Goal: Information Seeking & Learning: Compare options

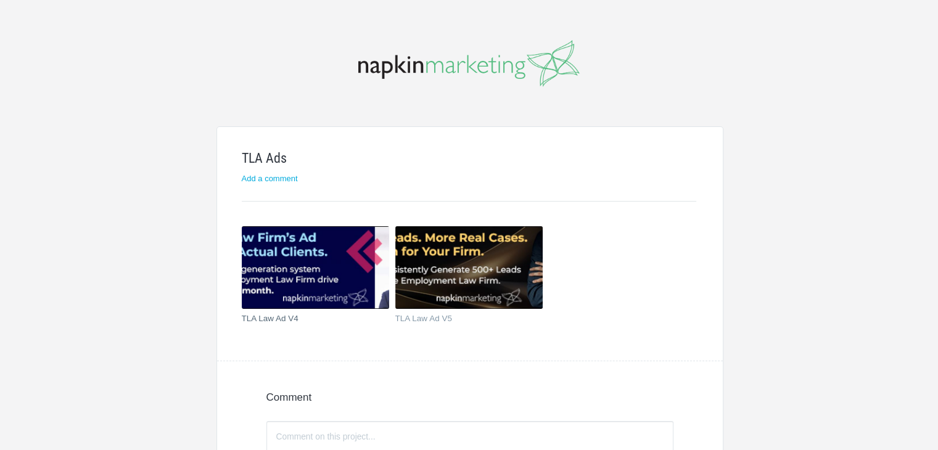
click at [313, 252] on img at bounding box center [315, 267] width 147 height 83
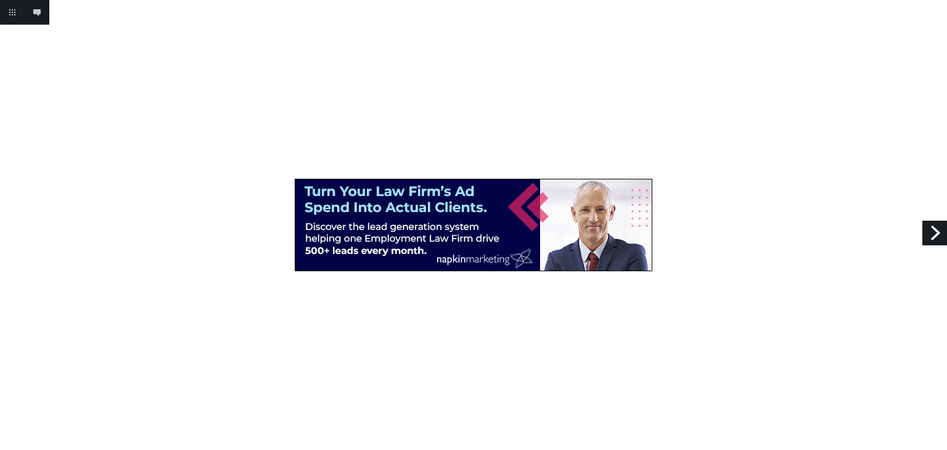
click at [939, 228] on link "Next" at bounding box center [935, 233] width 25 height 25
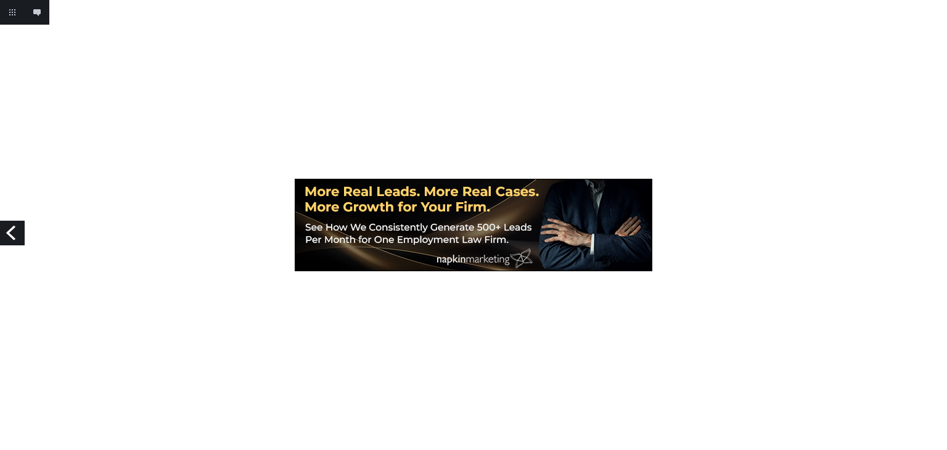
click at [12, 233] on link "Previous" at bounding box center [12, 233] width 25 height 25
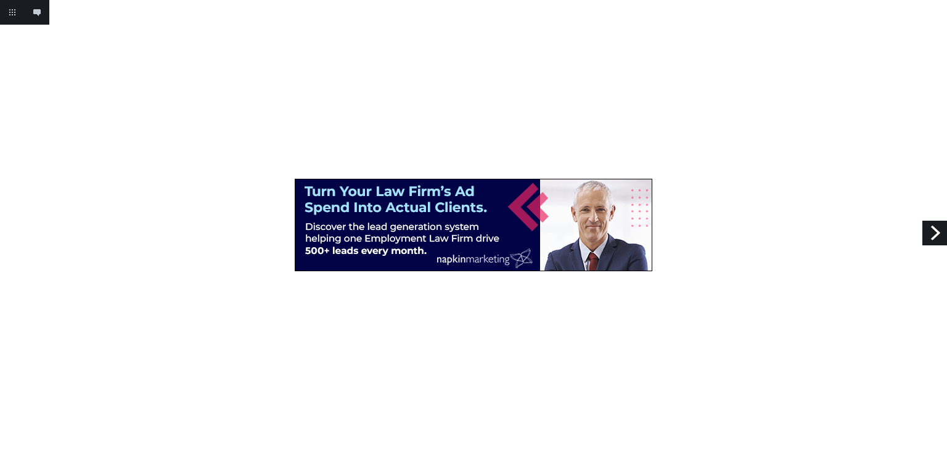
click at [932, 237] on link "Next" at bounding box center [935, 233] width 25 height 25
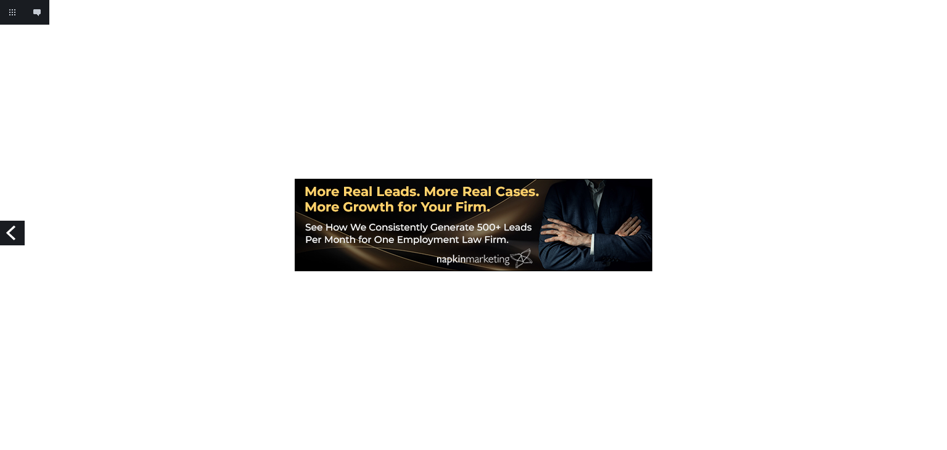
click at [15, 231] on link "Previous" at bounding box center [12, 233] width 25 height 25
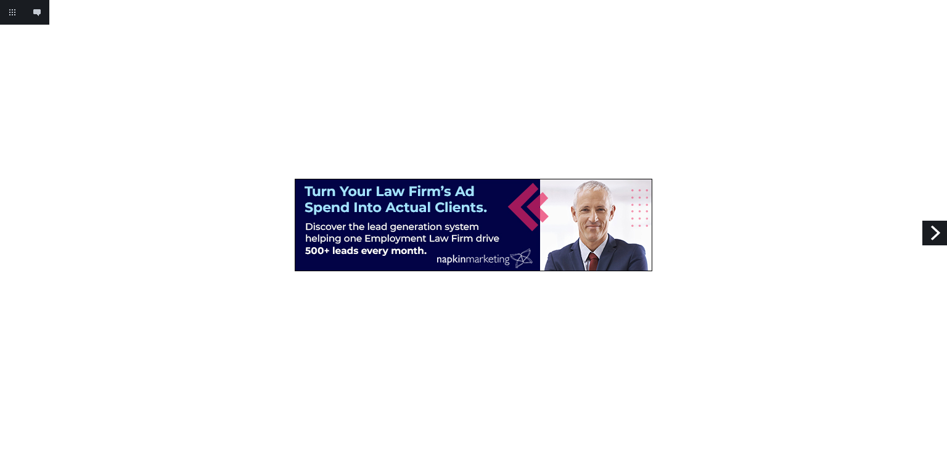
click at [934, 232] on link "Next" at bounding box center [935, 233] width 25 height 25
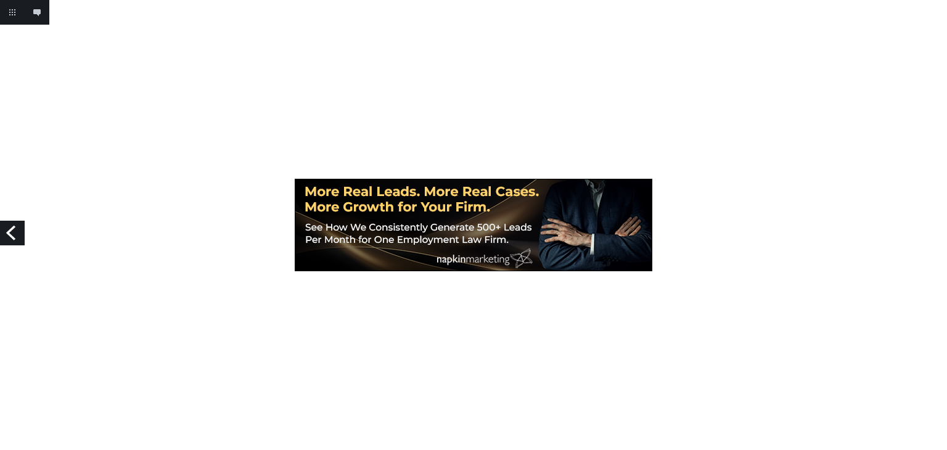
click at [6, 235] on link "Previous" at bounding box center [12, 233] width 25 height 25
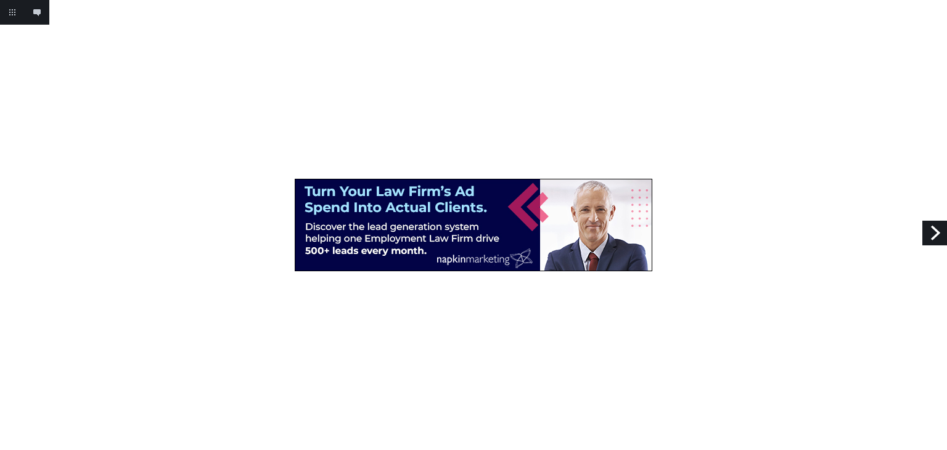
click at [937, 234] on link "Next" at bounding box center [935, 233] width 25 height 25
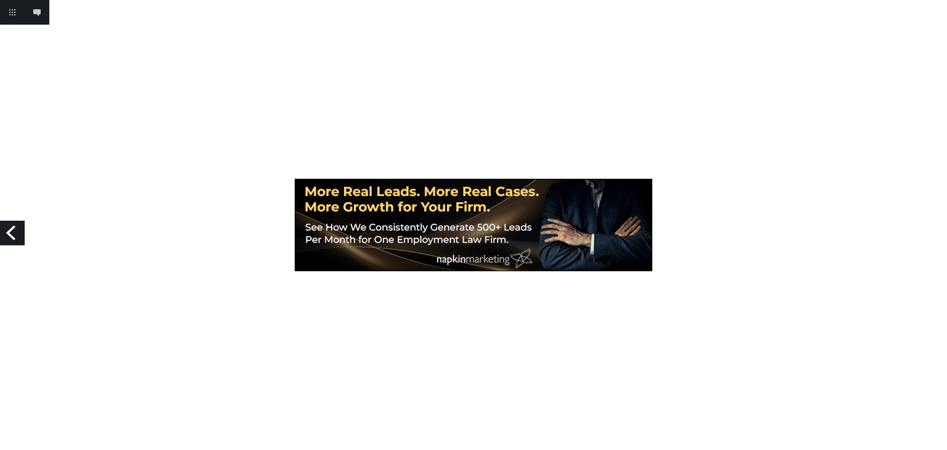
click at [12, 229] on link "Previous" at bounding box center [12, 233] width 25 height 25
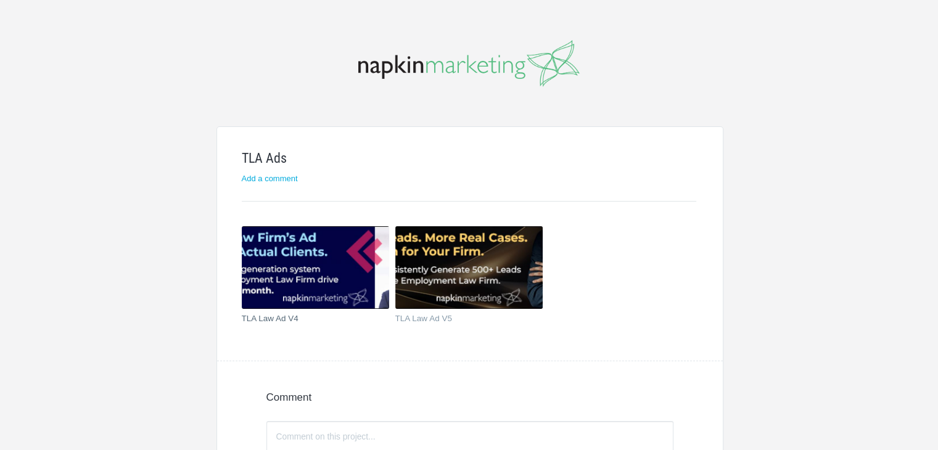
click at [337, 273] on img at bounding box center [315, 267] width 147 height 83
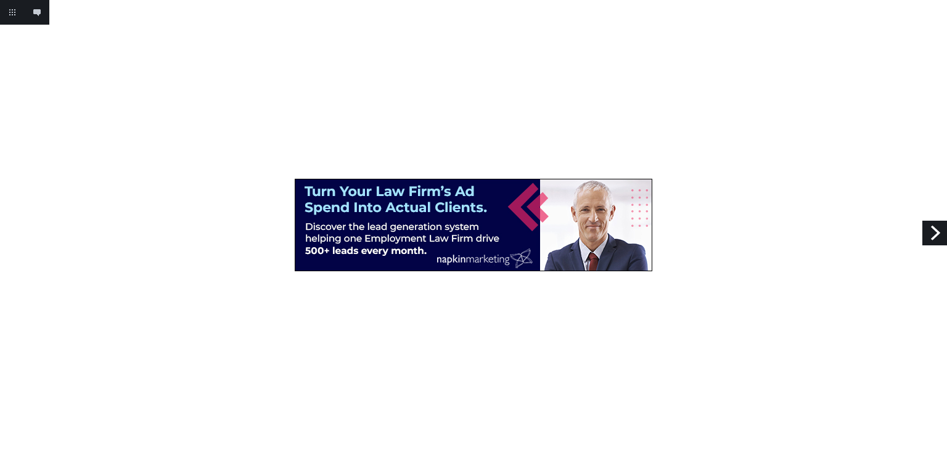
click at [940, 234] on link "Next" at bounding box center [935, 233] width 25 height 25
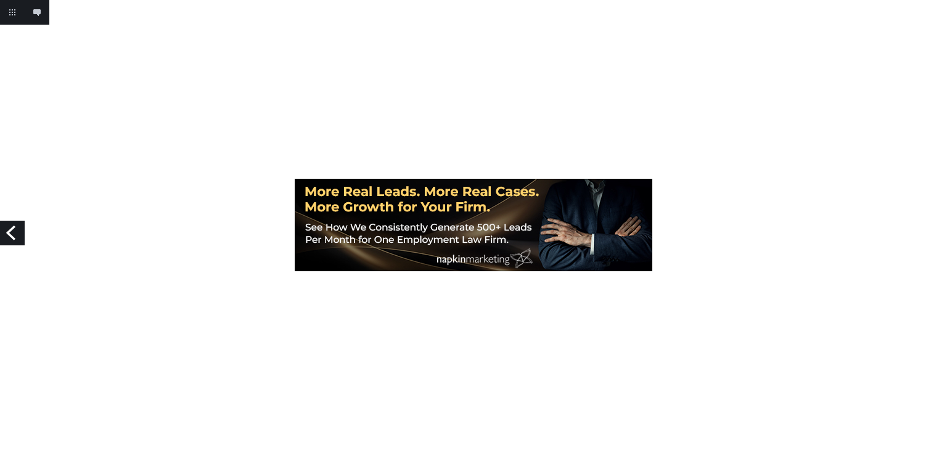
click at [12, 235] on link "Previous" at bounding box center [12, 233] width 25 height 25
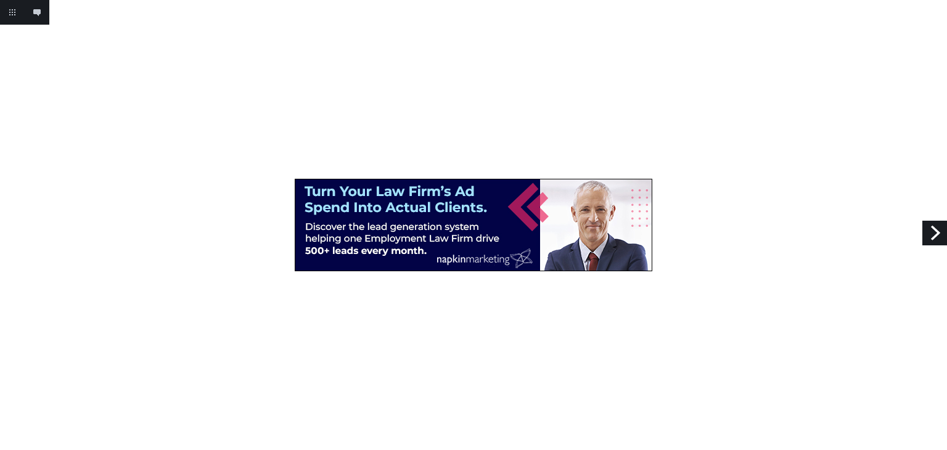
click at [931, 238] on link "Next" at bounding box center [935, 233] width 25 height 25
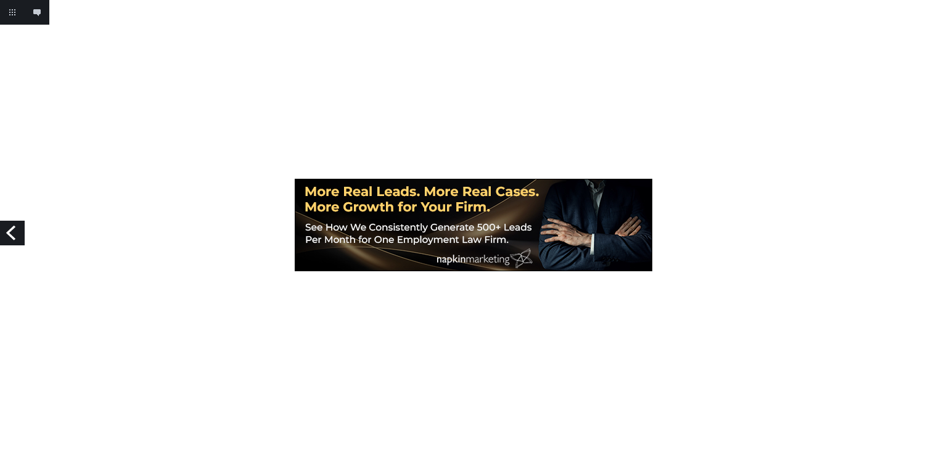
click at [13, 232] on link "Previous" at bounding box center [12, 233] width 25 height 25
